Goal: Navigation & Orientation: Find specific page/section

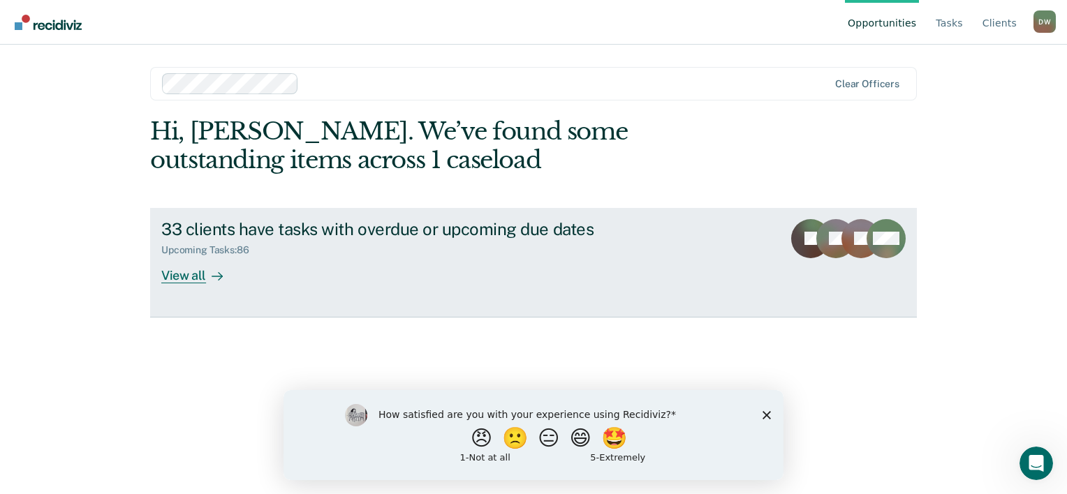
click at [183, 277] on div "View all" at bounding box center [200, 269] width 78 height 27
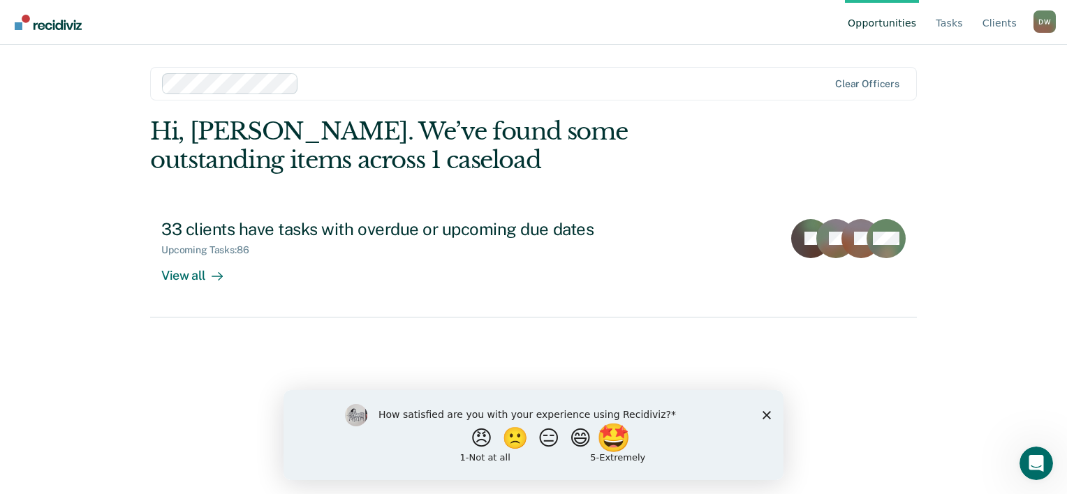
click at [623, 445] on button "🤩" at bounding box center [615, 438] width 38 height 28
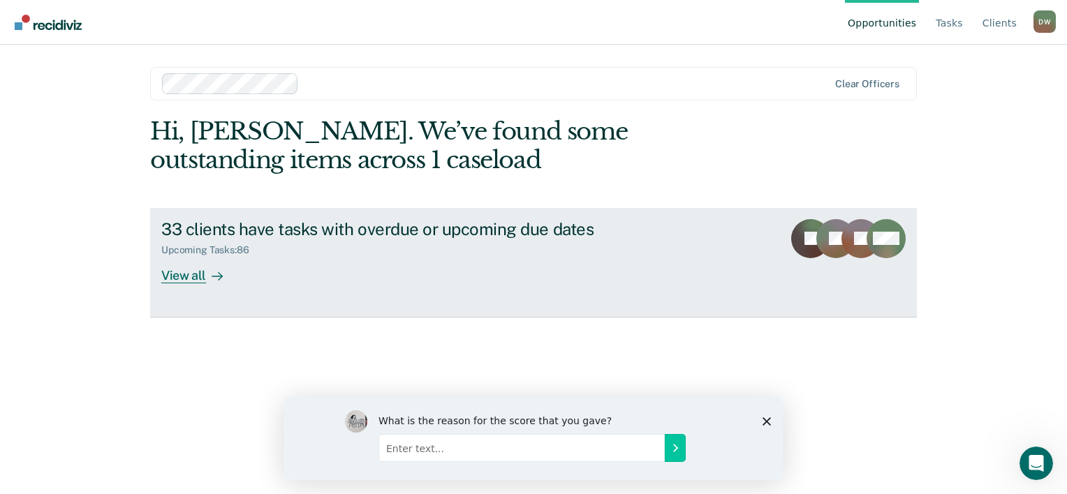
click at [184, 277] on div "View all" at bounding box center [200, 269] width 78 height 27
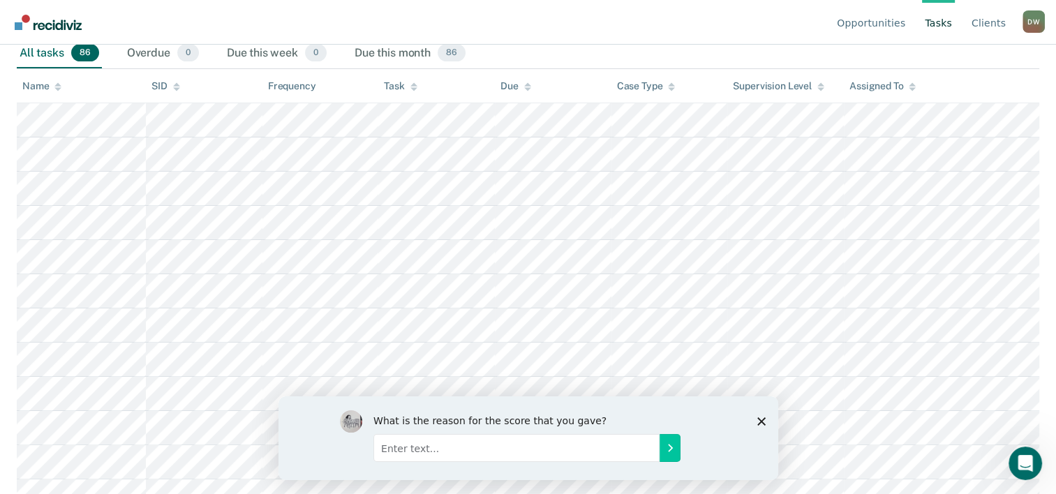
scroll to position [251, 0]
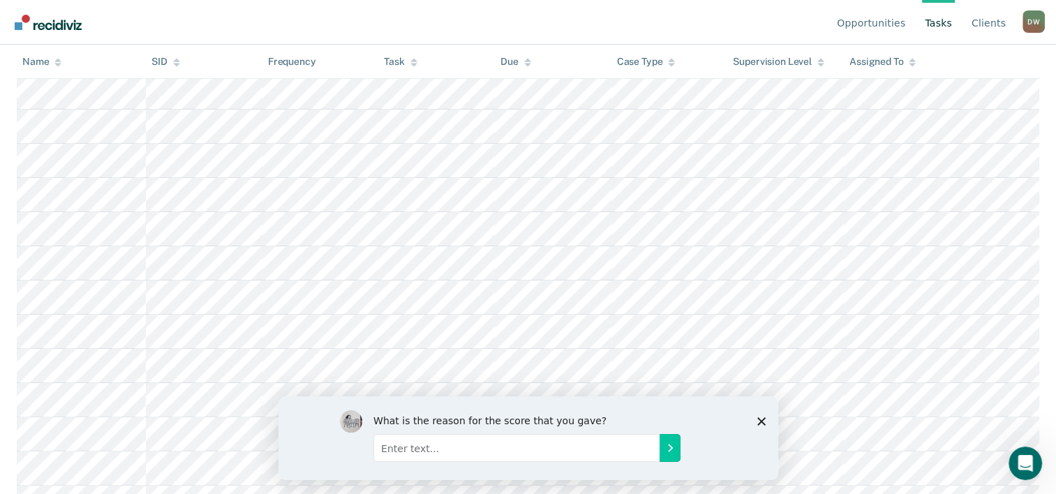
click at [759, 420] on icon "Close survey" at bounding box center [761, 421] width 8 height 8
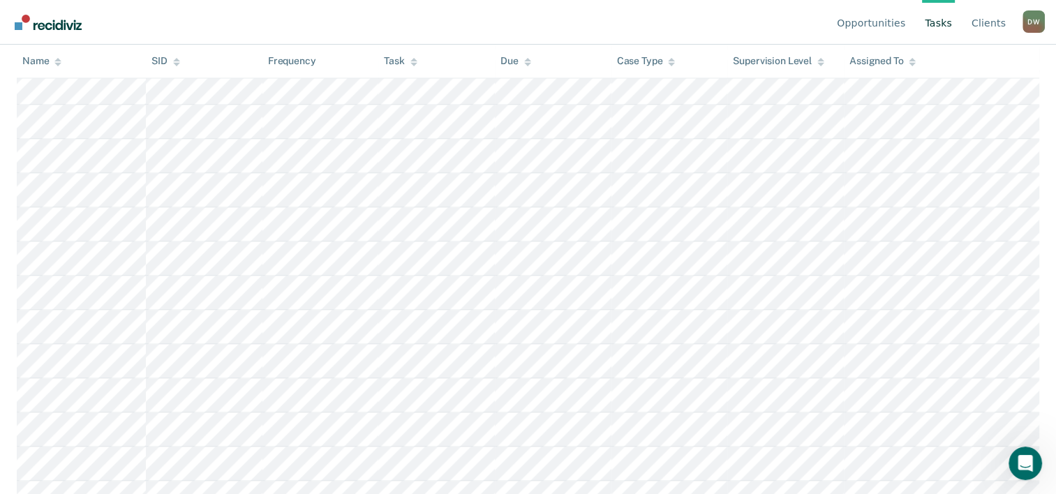
scroll to position [2470, 0]
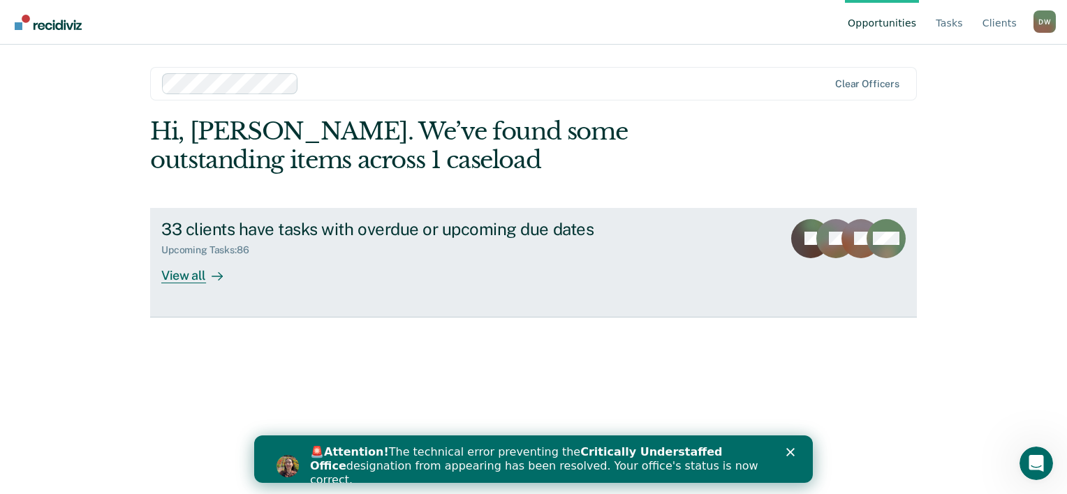
click at [184, 281] on div "View all" at bounding box center [200, 269] width 78 height 27
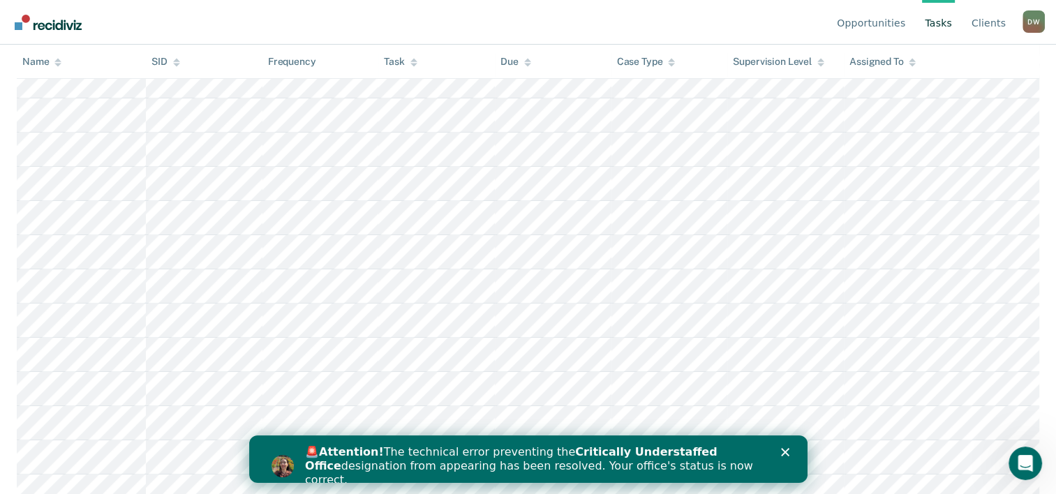
scroll to position [586, 0]
